Goal: Navigation & Orientation: Find specific page/section

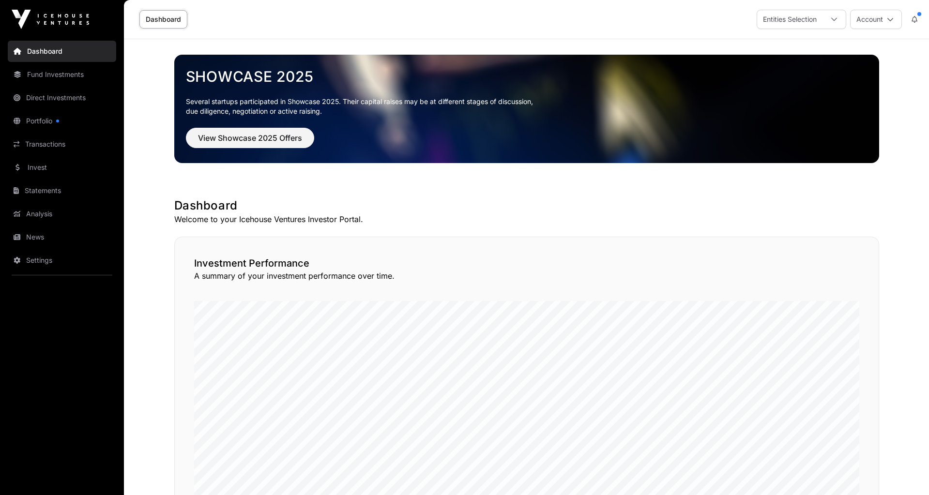
click at [50, 119] on link "Portfolio" at bounding box center [62, 120] width 108 height 21
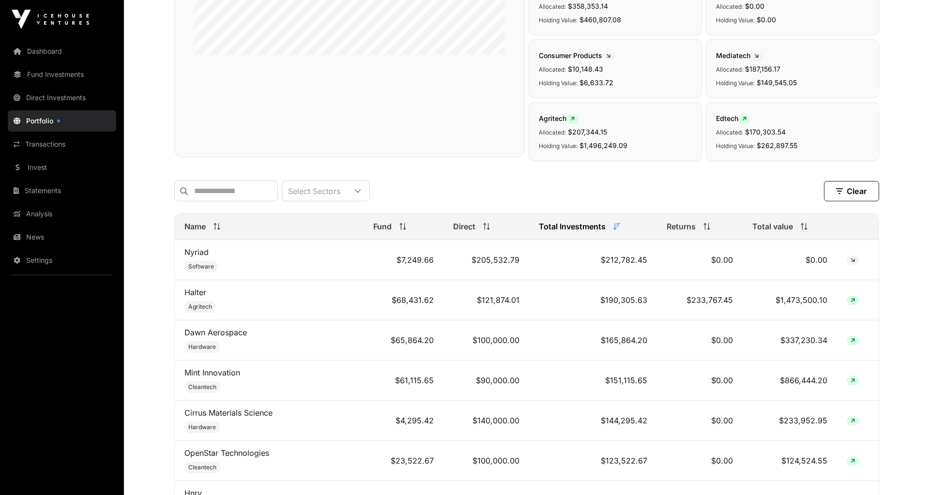
scroll to position [194, 0]
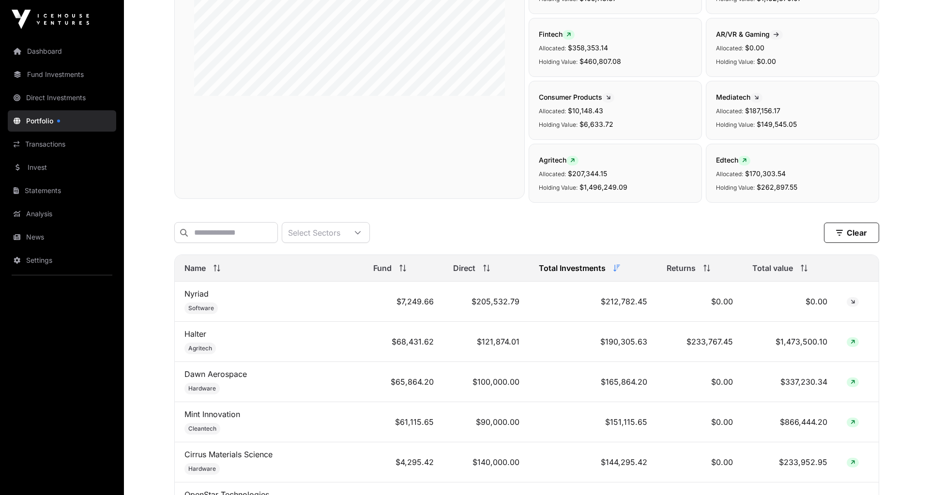
click at [188, 271] on span "Name" at bounding box center [195, 268] width 21 height 12
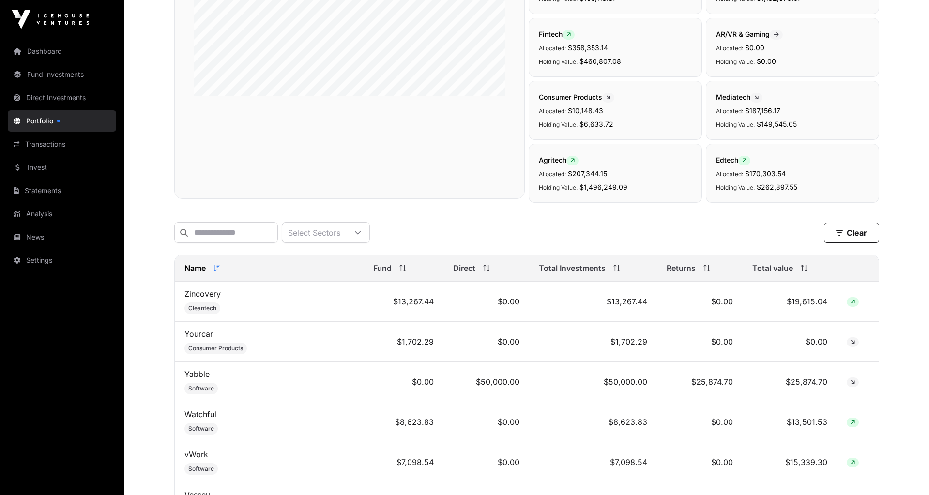
click at [188, 271] on span "Name" at bounding box center [195, 268] width 21 height 12
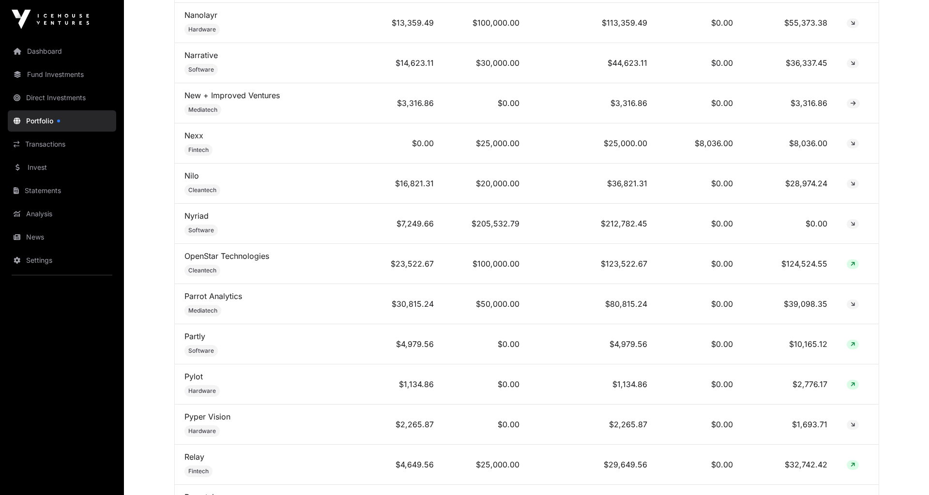
scroll to position [3088, 0]
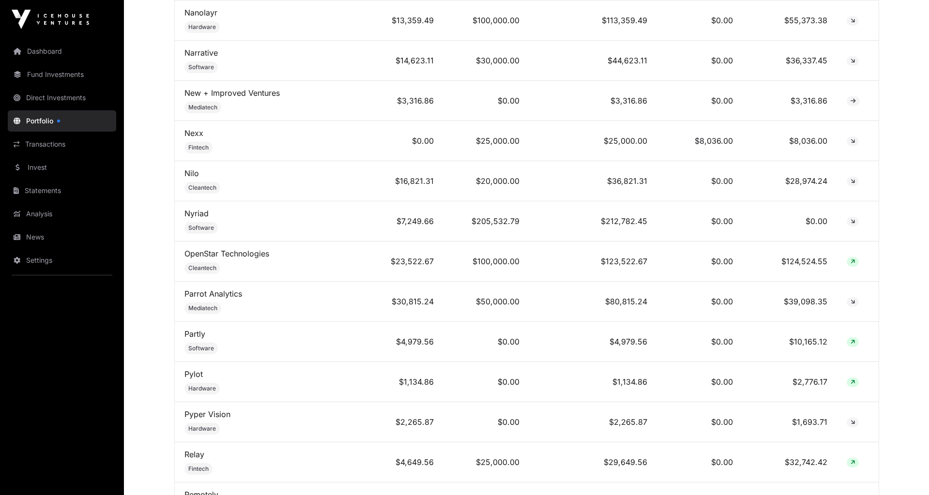
click at [188, 169] on link "Nilo" at bounding box center [192, 174] width 15 height 10
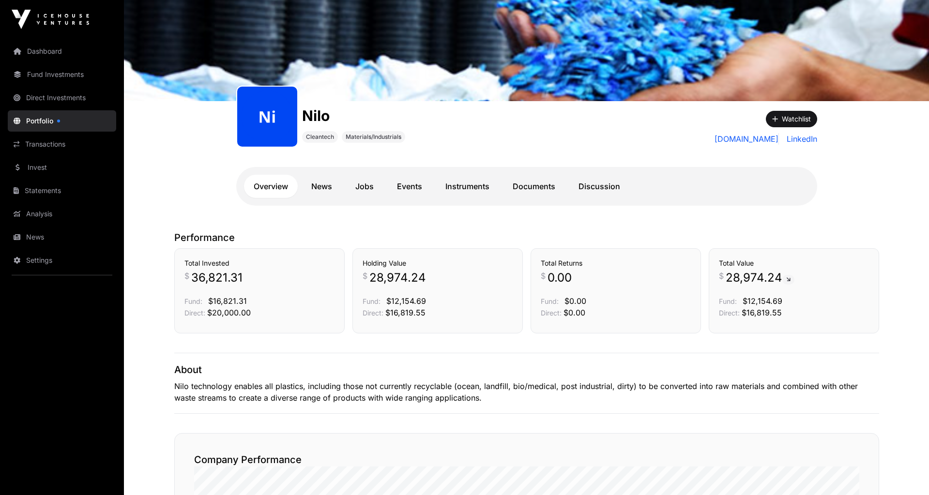
scroll to position [62, 0]
click at [71, 51] on link "Dashboard" at bounding box center [62, 51] width 108 height 21
